Goal: Task Accomplishment & Management: Use online tool/utility

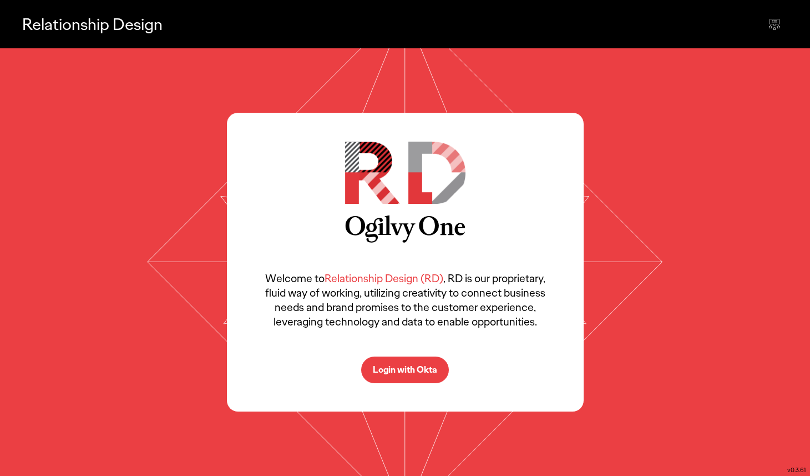
click at [386, 368] on p "Login with Okta" at bounding box center [405, 369] width 64 height 9
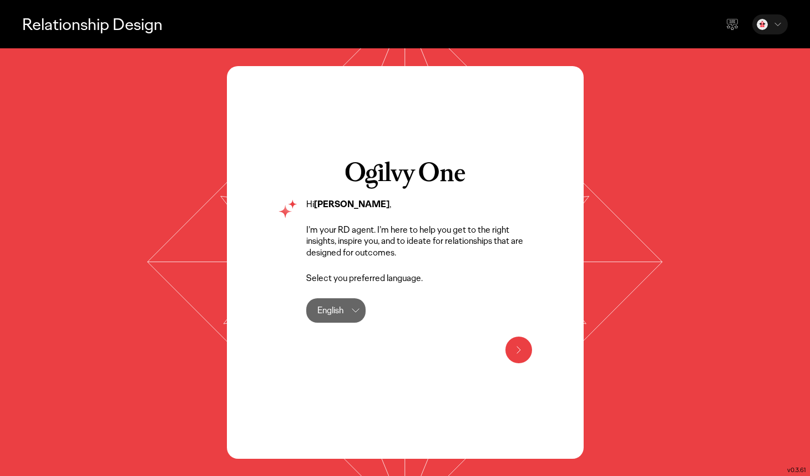
click at [518, 345] on icon at bounding box center [518, 349] width 13 height 13
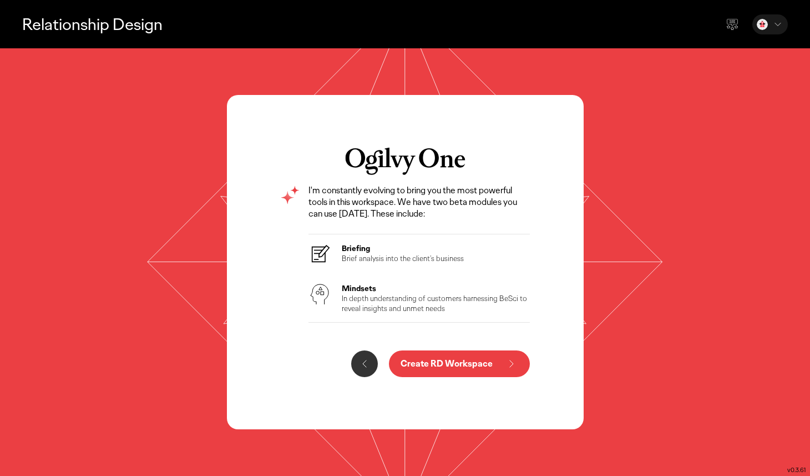
click at [469, 352] on button "Create RD Workspace" at bounding box center [459, 363] width 141 height 27
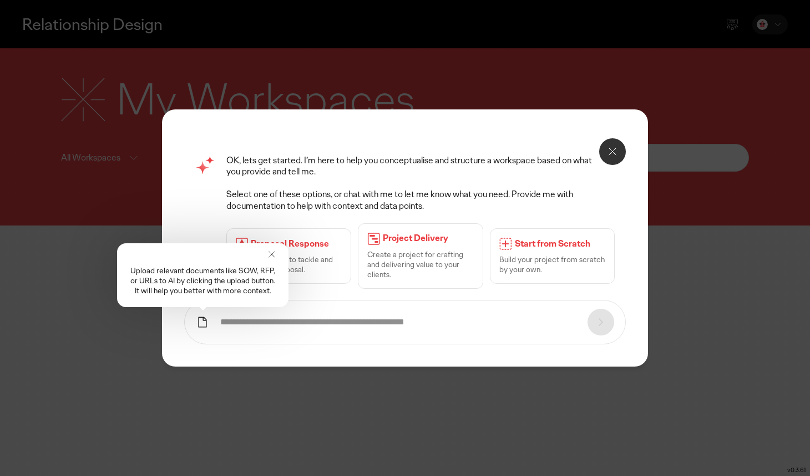
click at [265, 252] on div "Upload relevant documents like SOW, RFP, or URLs to AI by clicking the upload b…" at bounding box center [202, 275] width 171 height 64
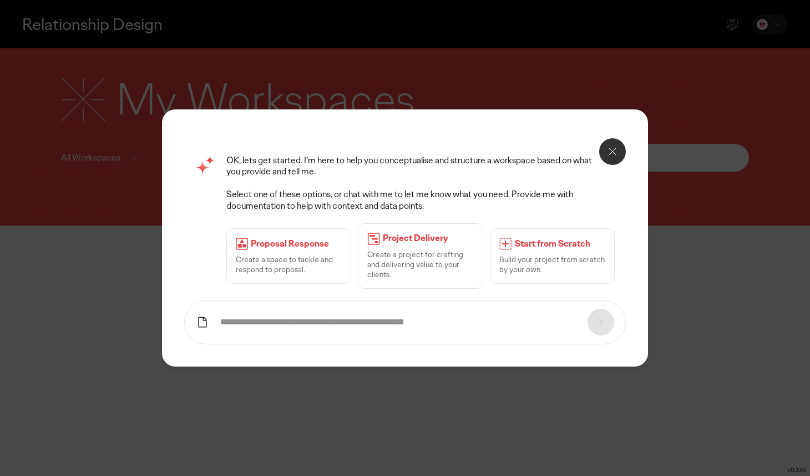
click at [603, 142] on button at bounding box center [612, 151] width 27 height 27
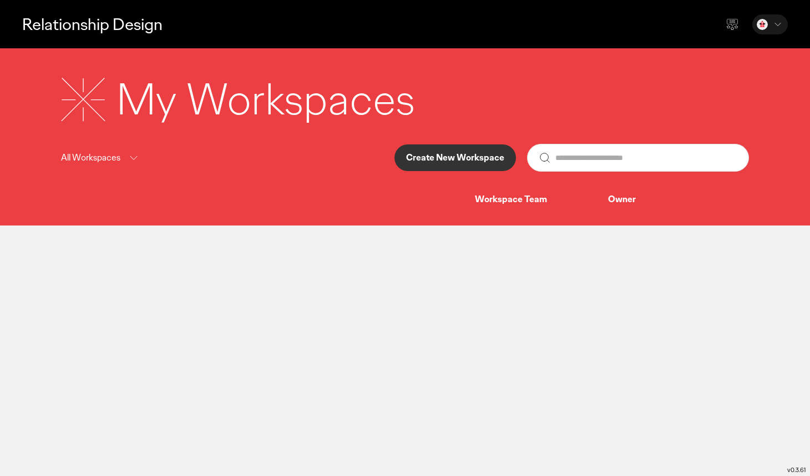
click at [445, 166] on button "Create New Workspace" at bounding box center [456, 157] width 122 height 27
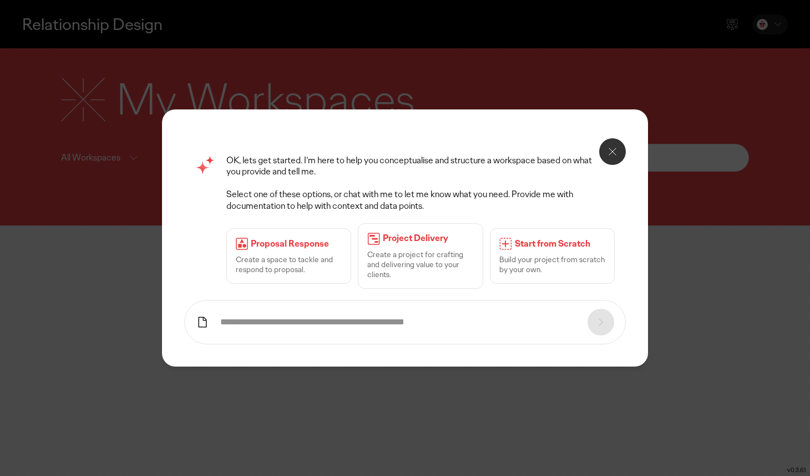
click at [428, 266] on p "Create a project for crafting and delivering value to your clients." at bounding box center [420, 264] width 106 height 31
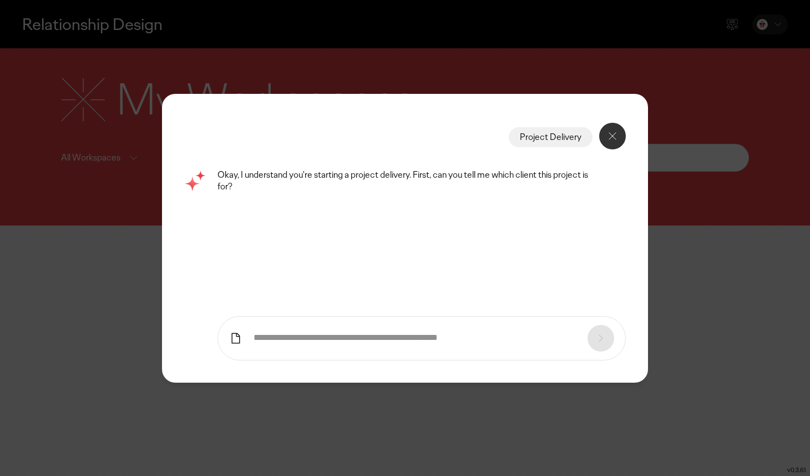
click at [239, 340] on icon at bounding box center [235, 337] width 8 height 11
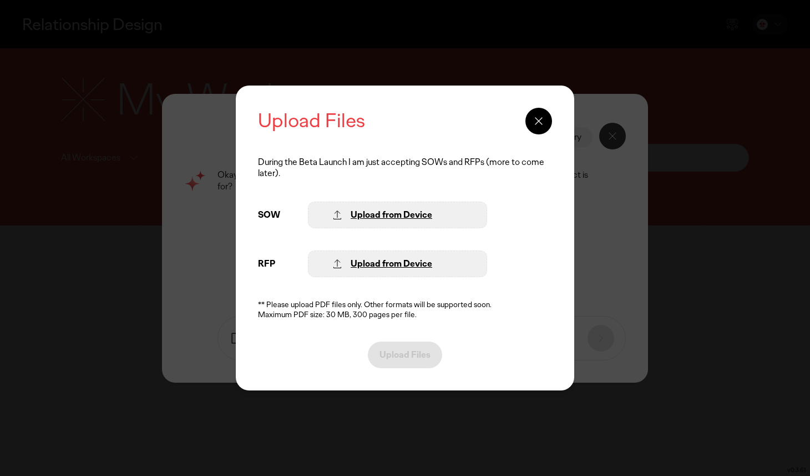
click at [541, 109] on div at bounding box center [539, 121] width 27 height 27
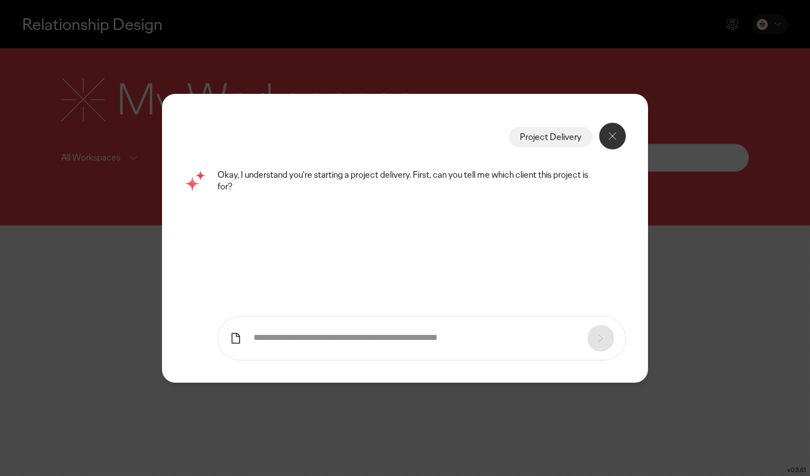
click at [602, 127] on div at bounding box center [612, 136] width 27 height 27
click at [606, 144] on button at bounding box center [612, 136] width 27 height 27
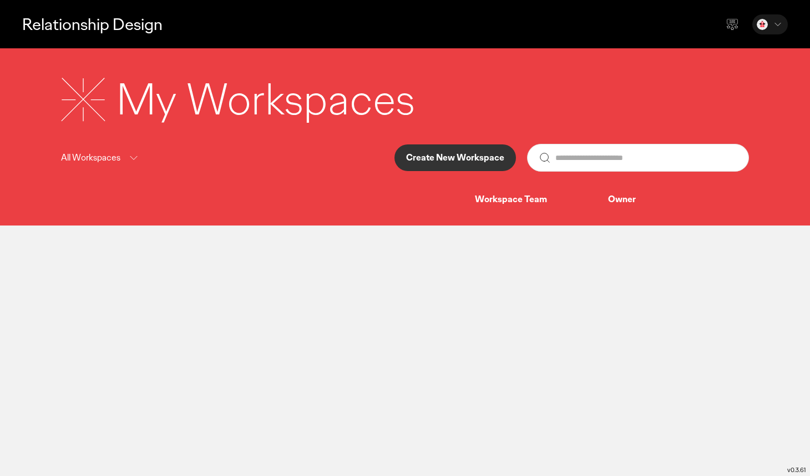
click at [482, 165] on button "Create New Workspace" at bounding box center [456, 157] width 122 height 27
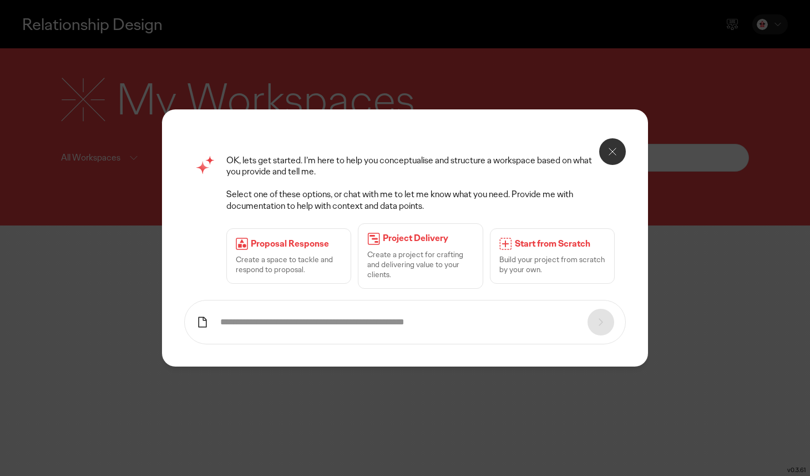
click at [560, 236] on div "Start from Scratch Build your project from scratch by your own." at bounding box center [552, 255] width 125 height 55
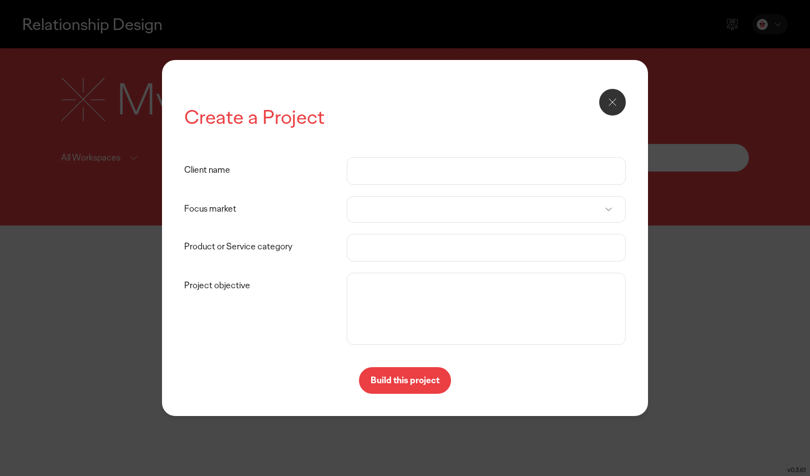
click at [396, 175] on input "Client name" at bounding box center [486, 171] width 256 height 27
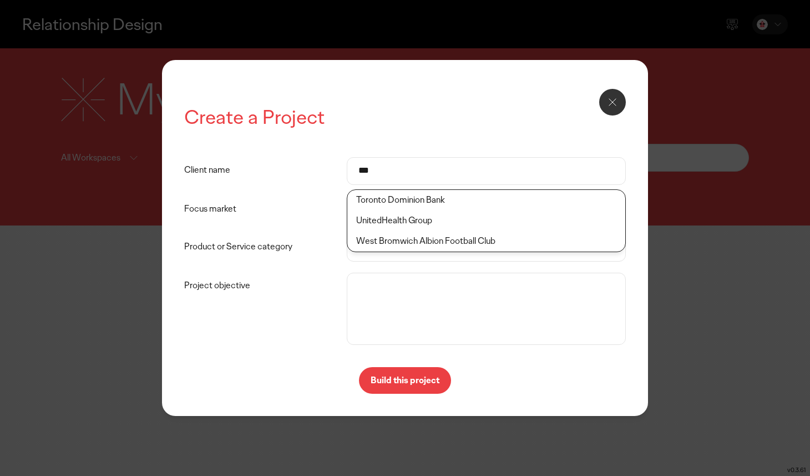
type input "****"
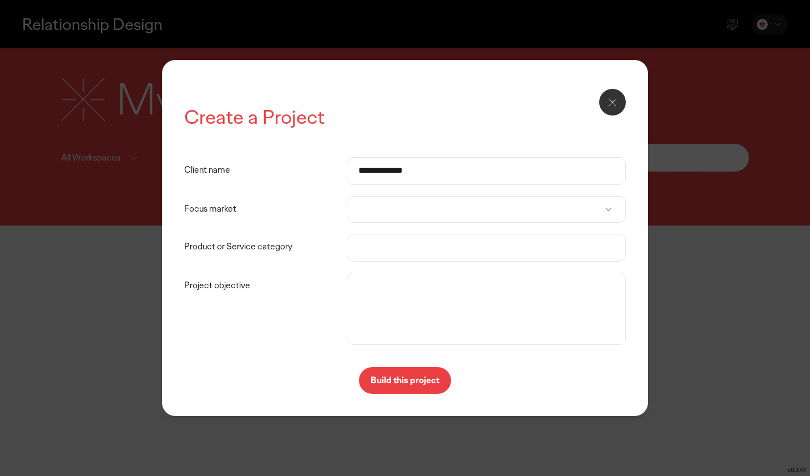
type input "**********"
click at [618, 106] on icon at bounding box center [612, 101] width 13 height 13
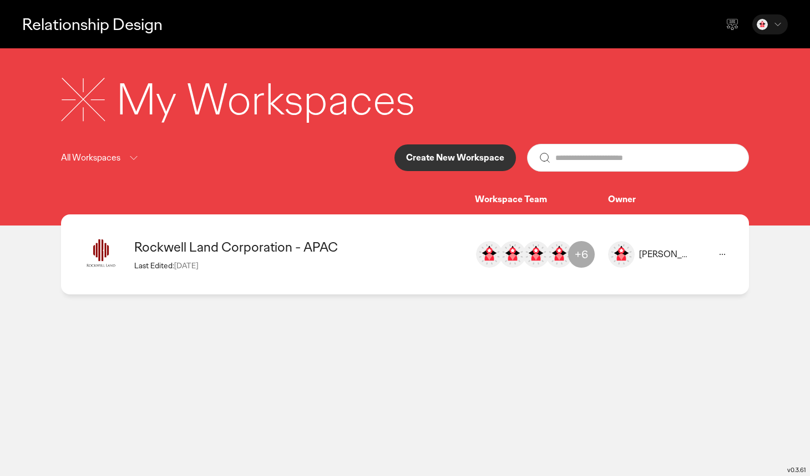
click at [269, 241] on div "Rockwell Land Corporation - APAC" at bounding box center [299, 246] width 330 height 17
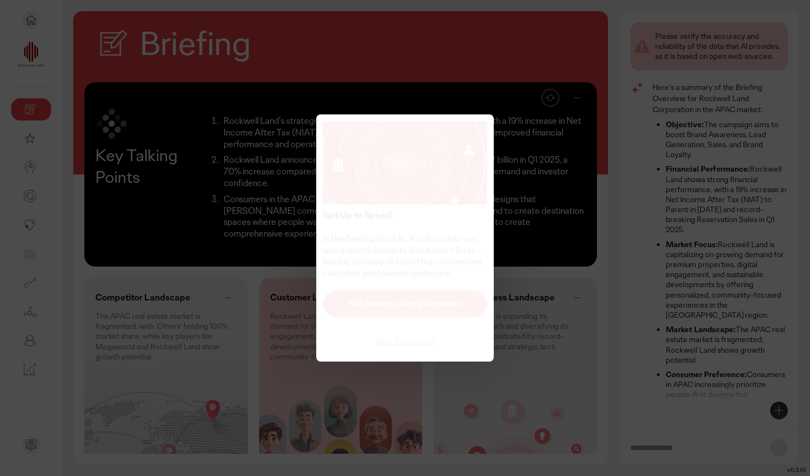
scroll to position [9, 0]
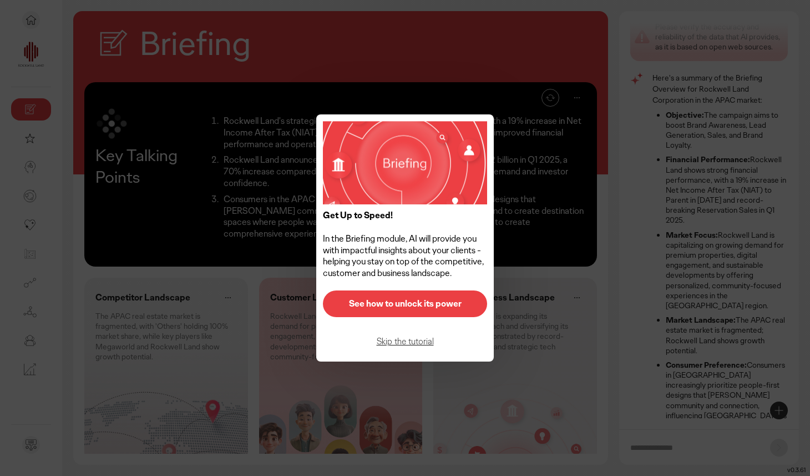
click at [430, 310] on button "See how to unlock its power" at bounding box center [405, 303] width 164 height 27
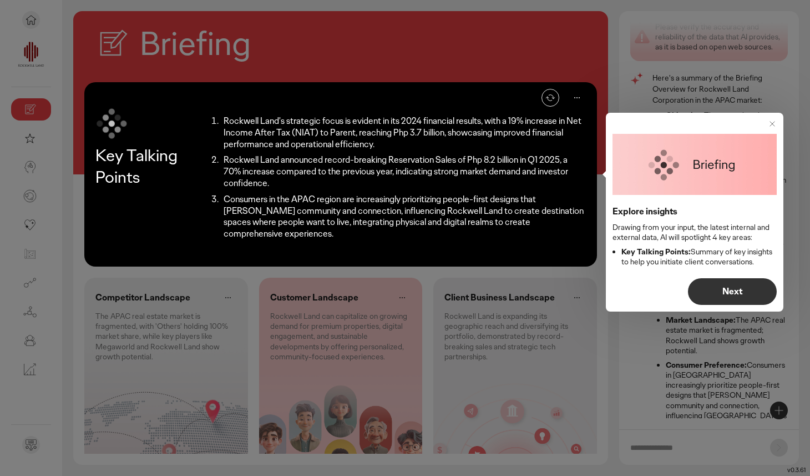
click at [735, 296] on p "Next" at bounding box center [732, 291] width 65 height 9
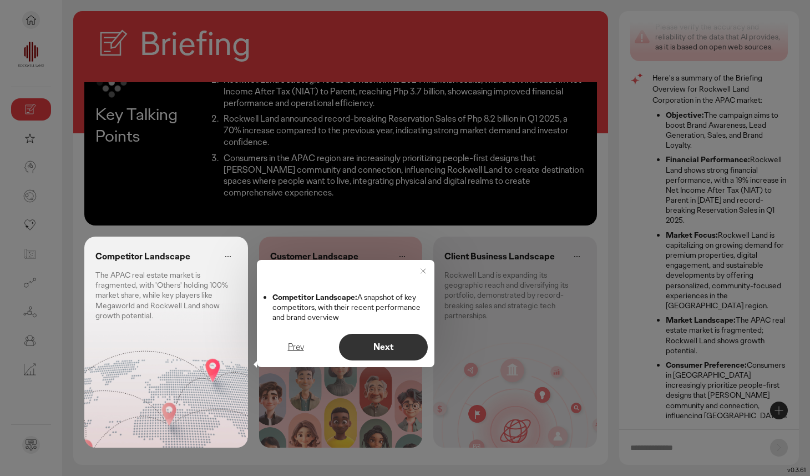
scroll to position [46, 0]
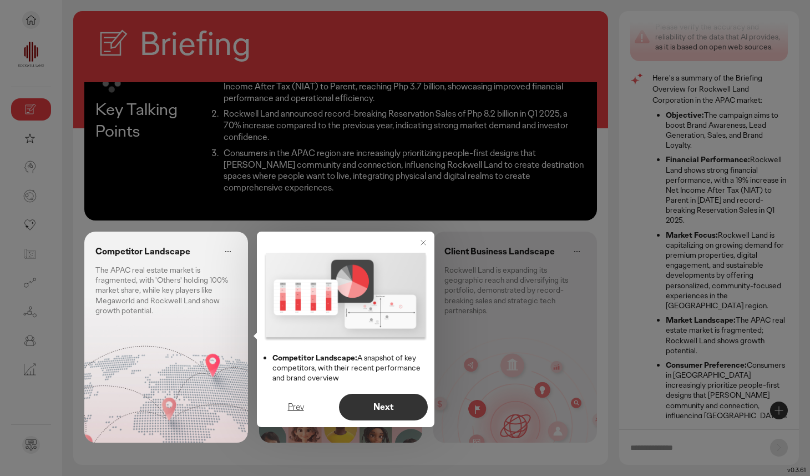
click at [391, 408] on p "Next" at bounding box center [383, 406] width 65 height 9
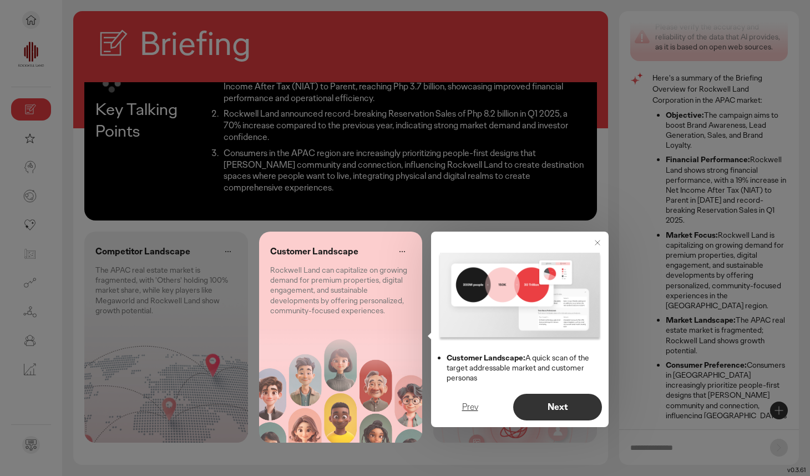
click at [563, 411] on p "Next" at bounding box center [557, 406] width 65 height 9
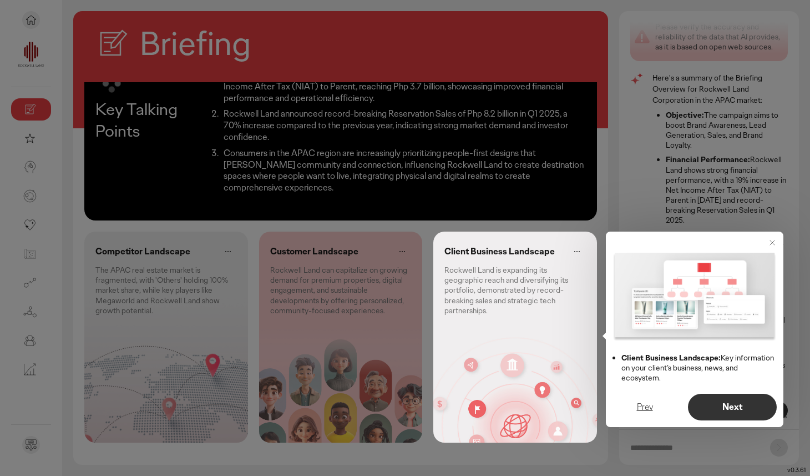
click at [714, 406] on p "Next" at bounding box center [732, 406] width 65 height 9
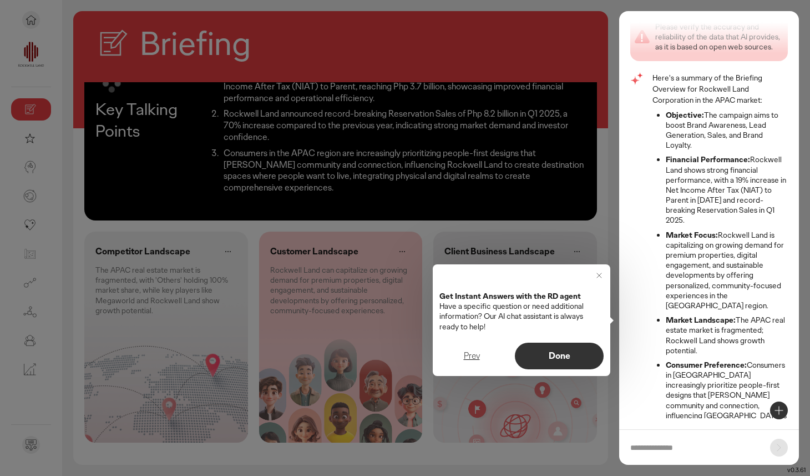
click at [554, 351] on p "Done" at bounding box center [559, 355] width 65 height 9
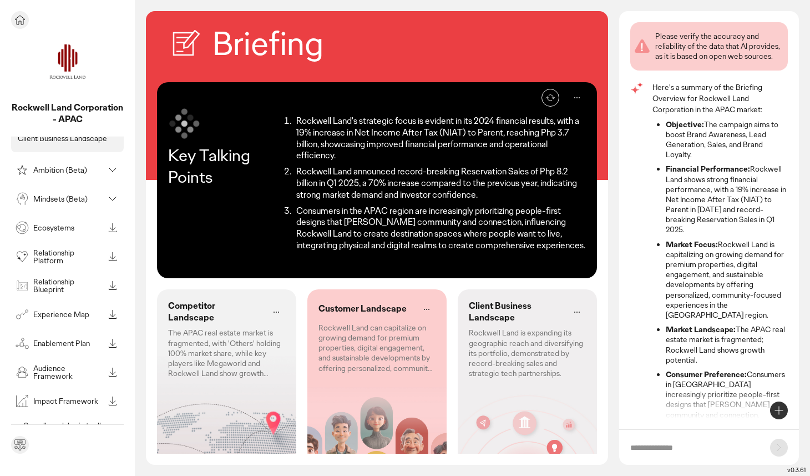
scroll to position [90, 0]
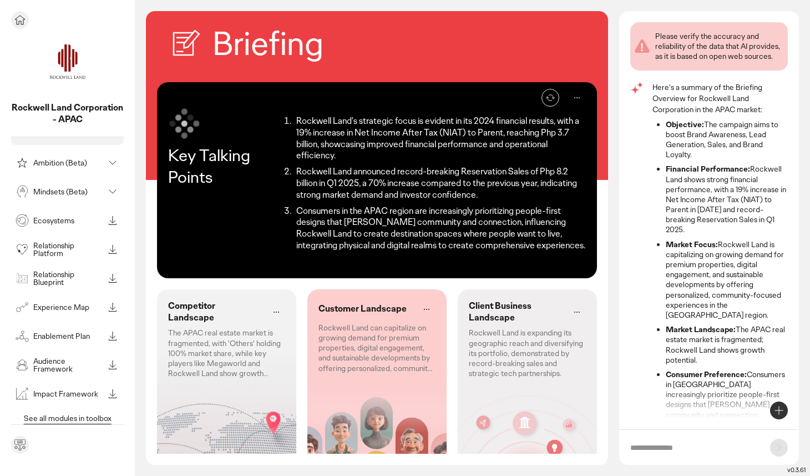
click at [53, 194] on p "Mindsets (Beta)" at bounding box center [68, 192] width 70 height 8
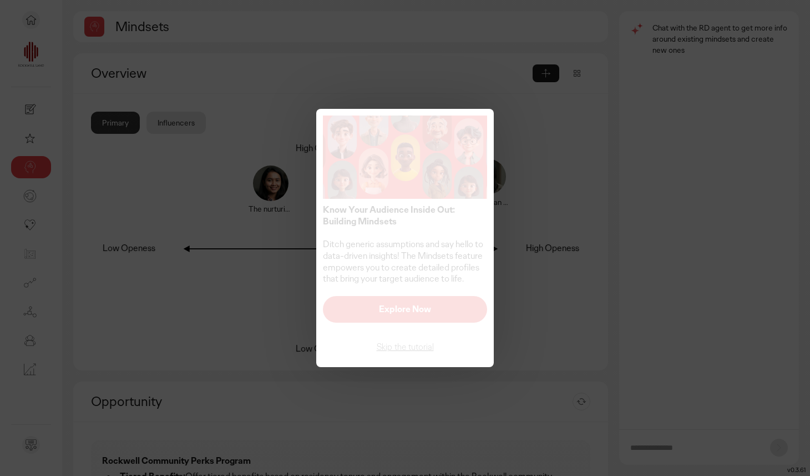
click at [391, 306] on p "Explore Now" at bounding box center [405, 309] width 141 height 9
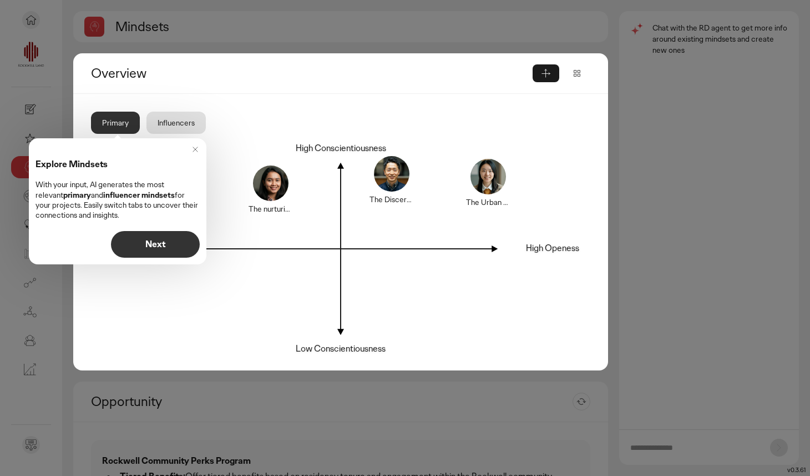
click at [160, 240] on p "Next" at bounding box center [155, 244] width 65 height 9
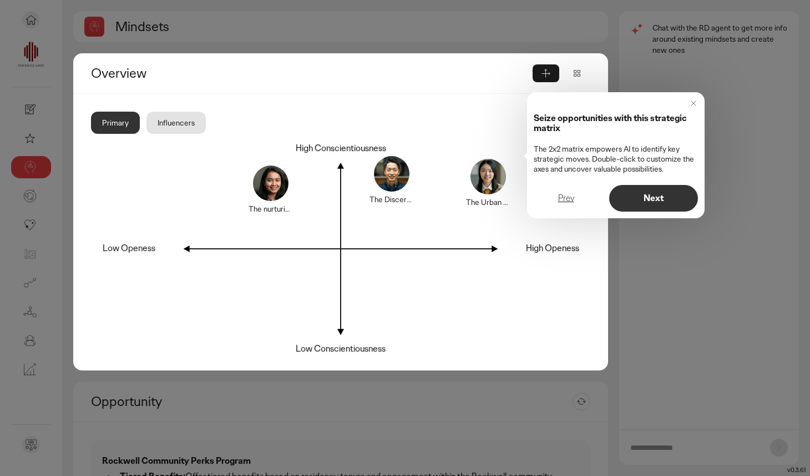
click at [654, 198] on p "Next" at bounding box center [653, 198] width 65 height 9
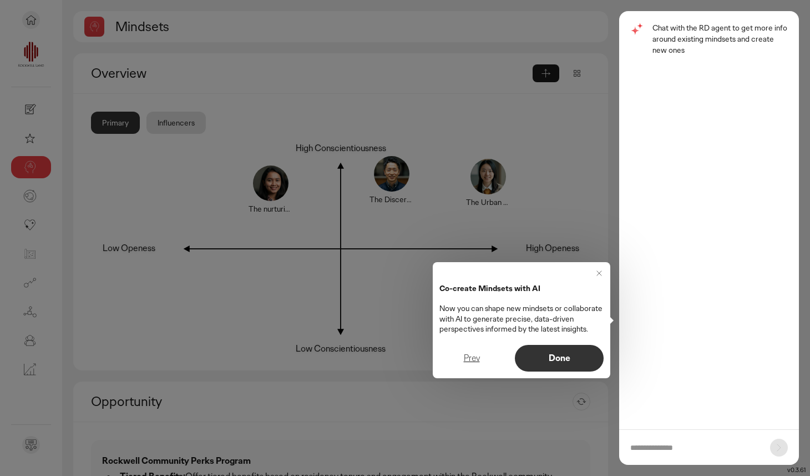
click at [562, 351] on button "Done" at bounding box center [559, 358] width 89 height 27
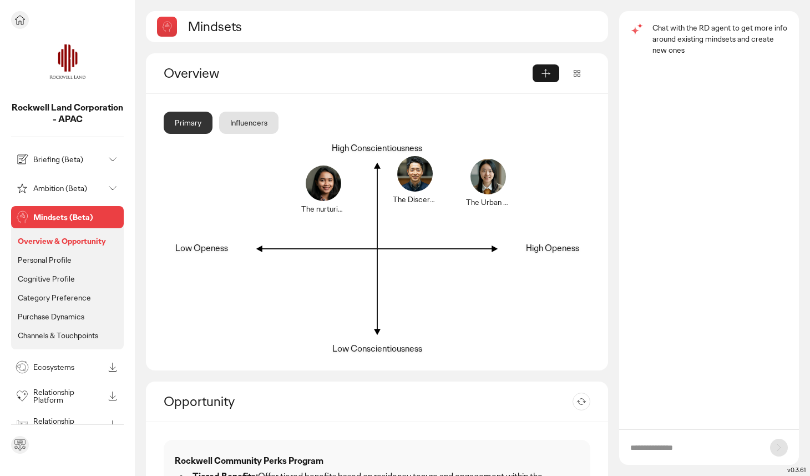
click at [71, 179] on div "Ambition (Beta)" at bounding box center [58, 188] width 90 height 18
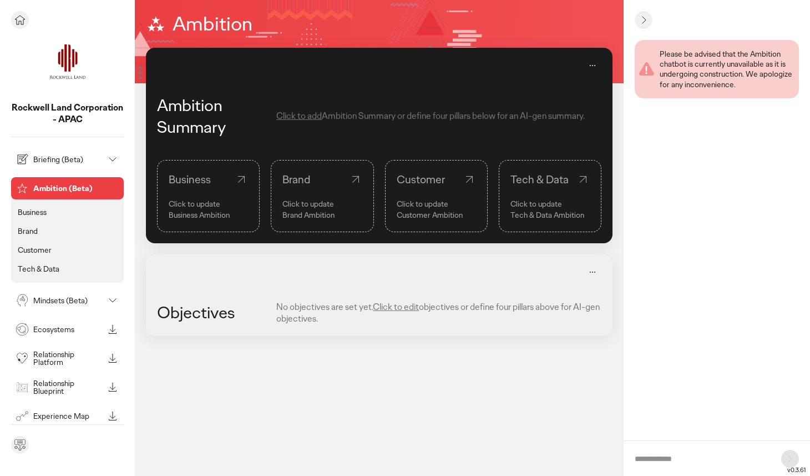
click at [70, 203] on ul "Business Brand Customer Tech & Data" at bounding box center [67, 238] width 113 height 89
click at [73, 160] on p "Briefing (Beta)" at bounding box center [68, 159] width 70 height 8
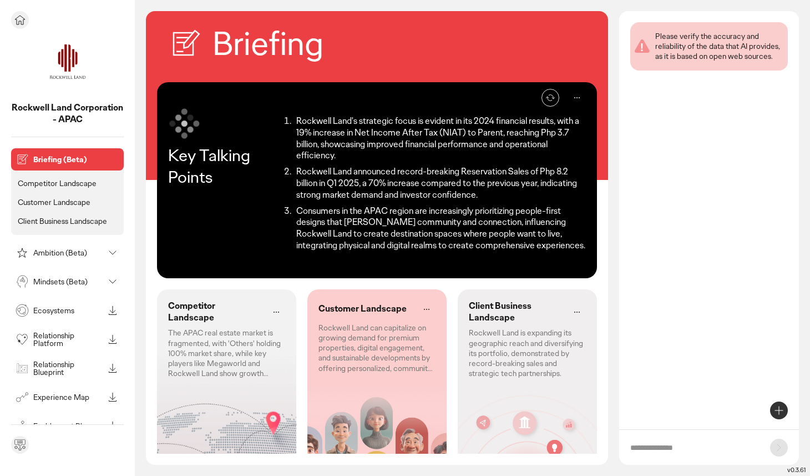
click at [65, 180] on p "Competitor Landscape" at bounding box center [57, 183] width 79 height 10
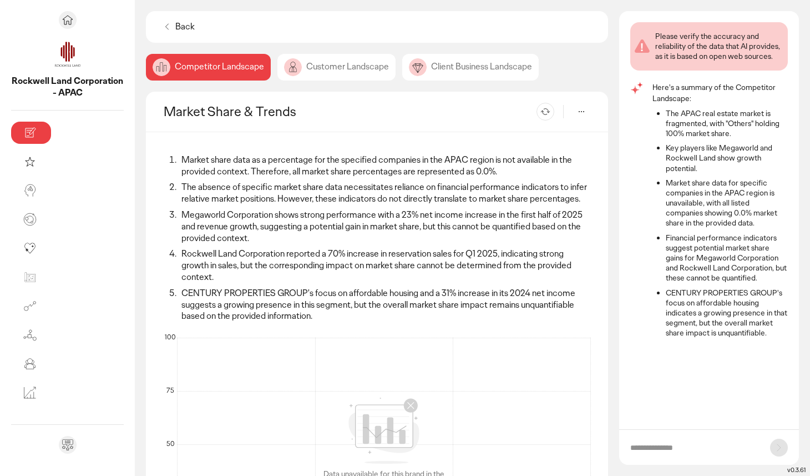
click at [535, 112] on div "Market Share & Trends Re-generate" at bounding box center [377, 112] width 462 height 41
click at [544, 111] on p "Re-generate" at bounding box center [533, 111] width 34 height 7
